Goal: Use online tool/utility: Utilize a website feature to perform a specific function

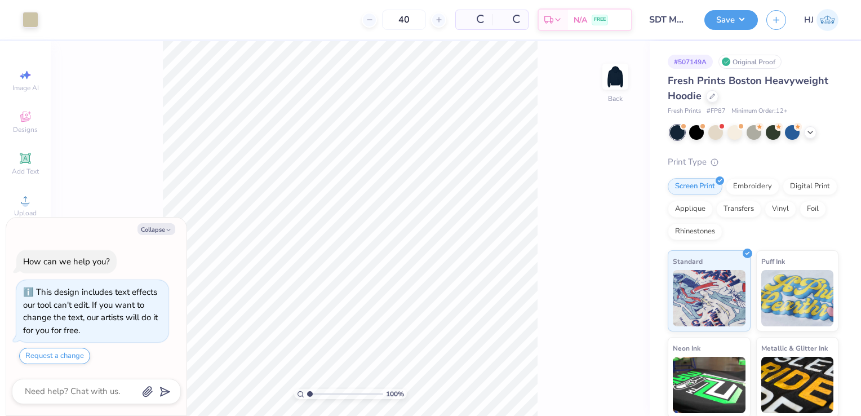
scroll to position [31, 0]
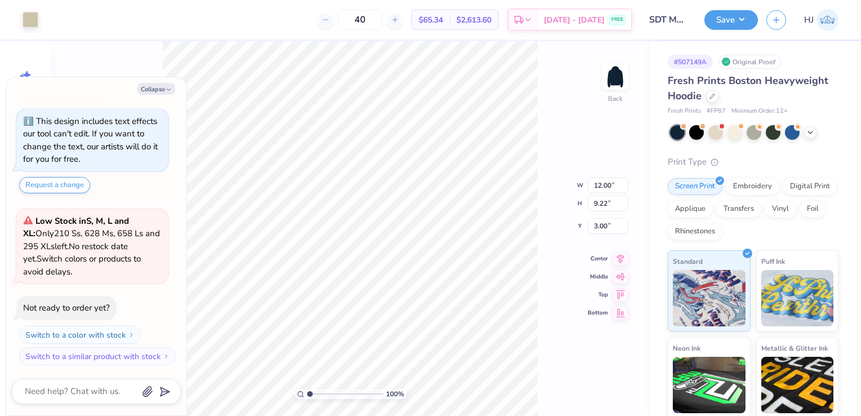
type textarea "x"
type input "1.04"
type input "2.25"
type input "3.12"
type textarea "x"
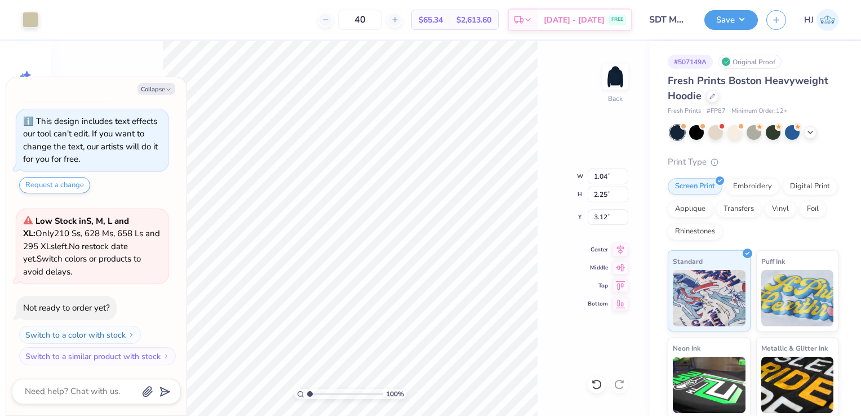
type input "0.78"
type input "1.90"
type input "3.25"
type textarea "x"
type input "2.43"
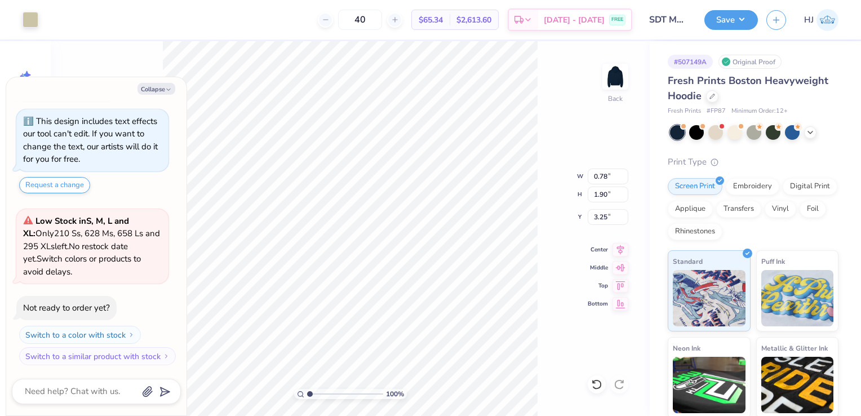
type input "2.23"
type input "3.00"
type textarea "x"
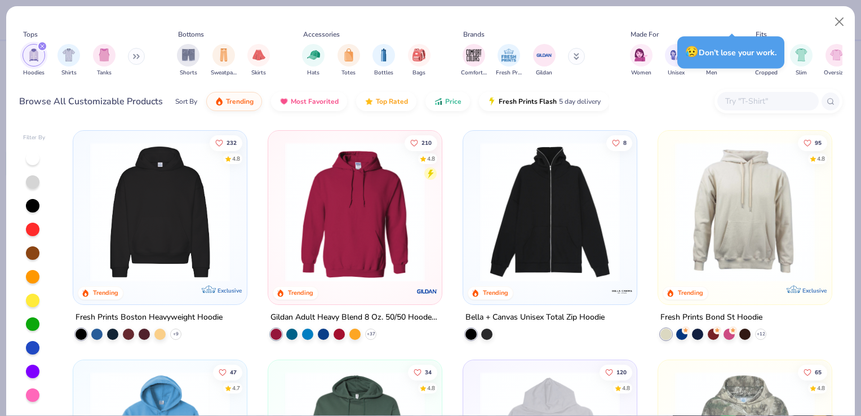
click at [228, 59] on img "filter for Sweatpants" at bounding box center [223, 54] width 12 height 13
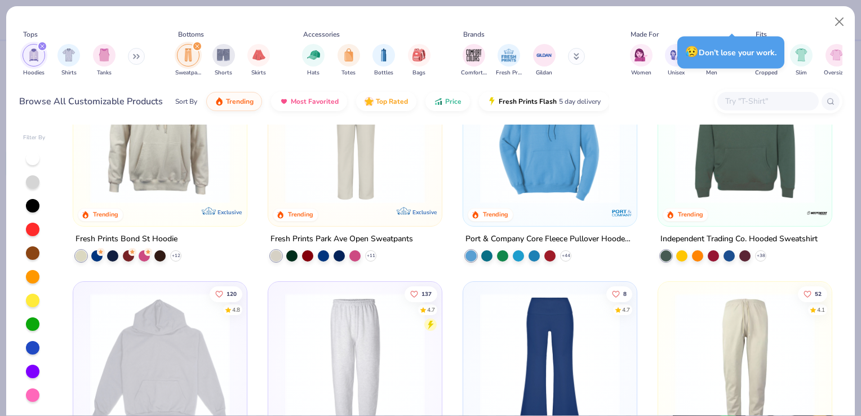
scroll to position [507, 0]
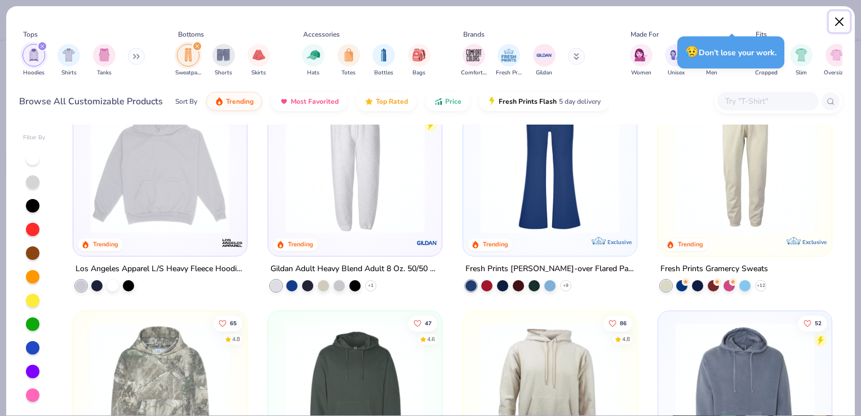
click at [841, 20] on button "Close" at bounding box center [839, 21] width 21 height 21
